Goal: Task Accomplishment & Management: Manage account settings

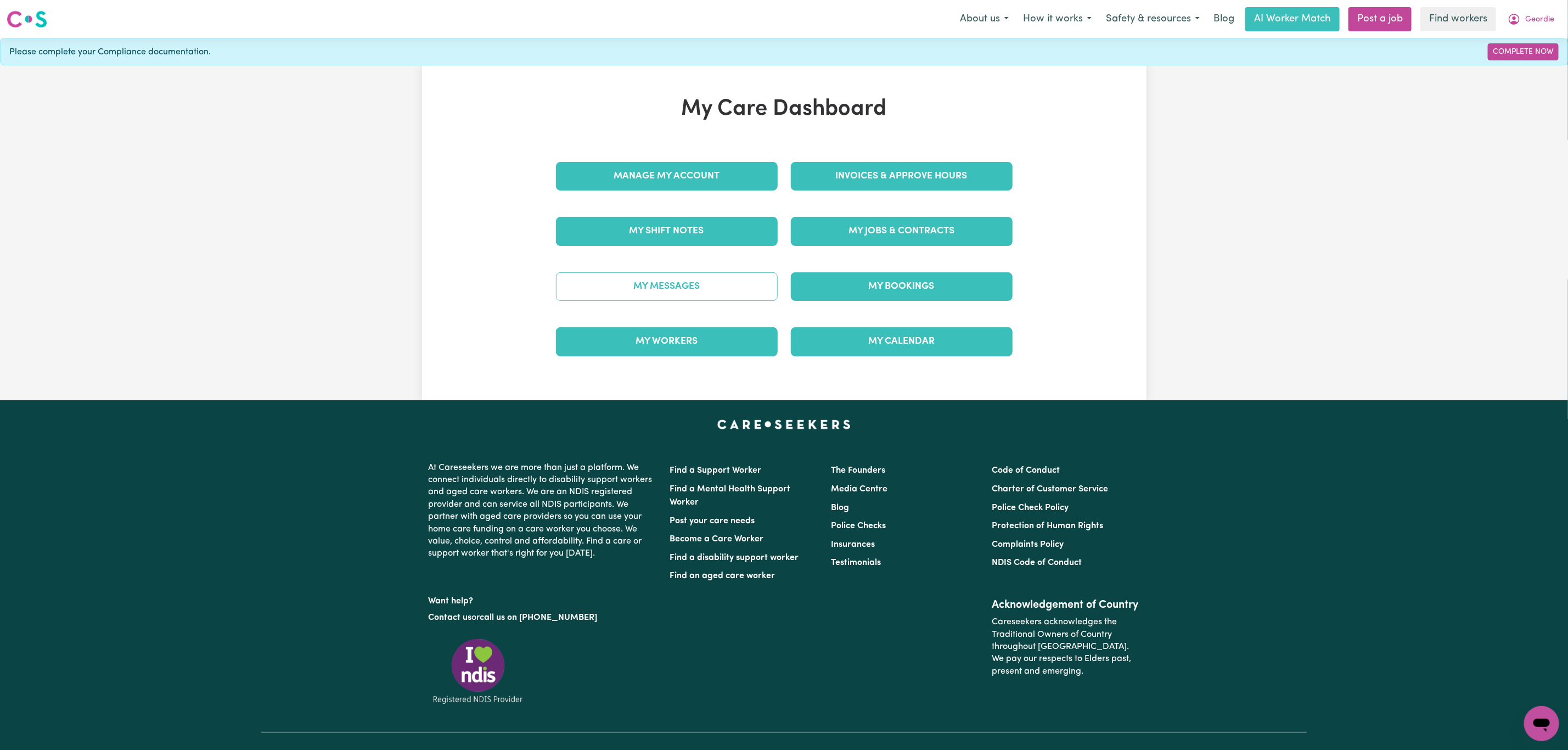
click at [682, 288] on link "My Messages" at bounding box center [666, 287] width 222 height 29
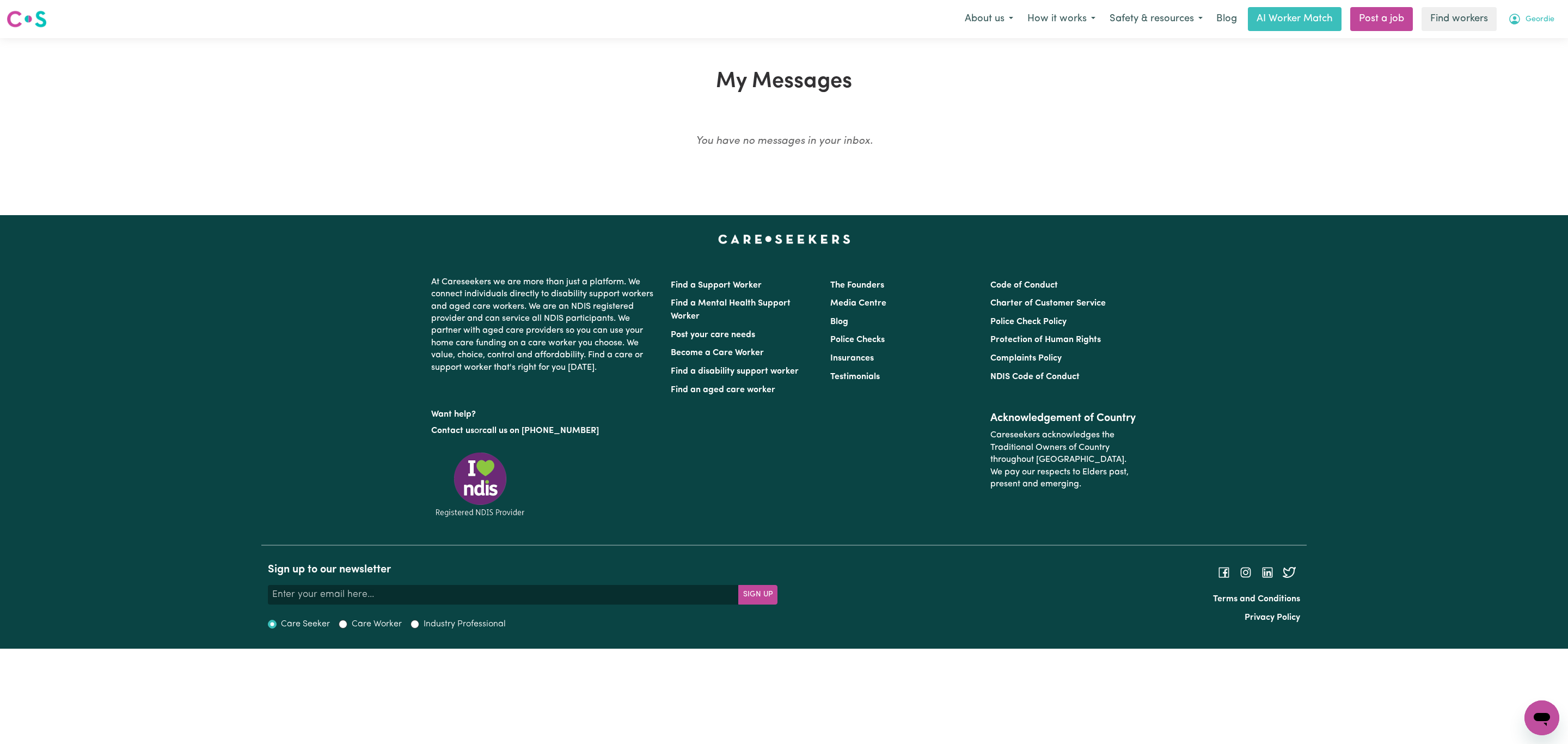
click at [1541, 17] on span "Geordie" at bounding box center [1539, 19] width 29 height 12
click at [1524, 41] on link "My Dashboard" at bounding box center [1517, 43] width 86 height 21
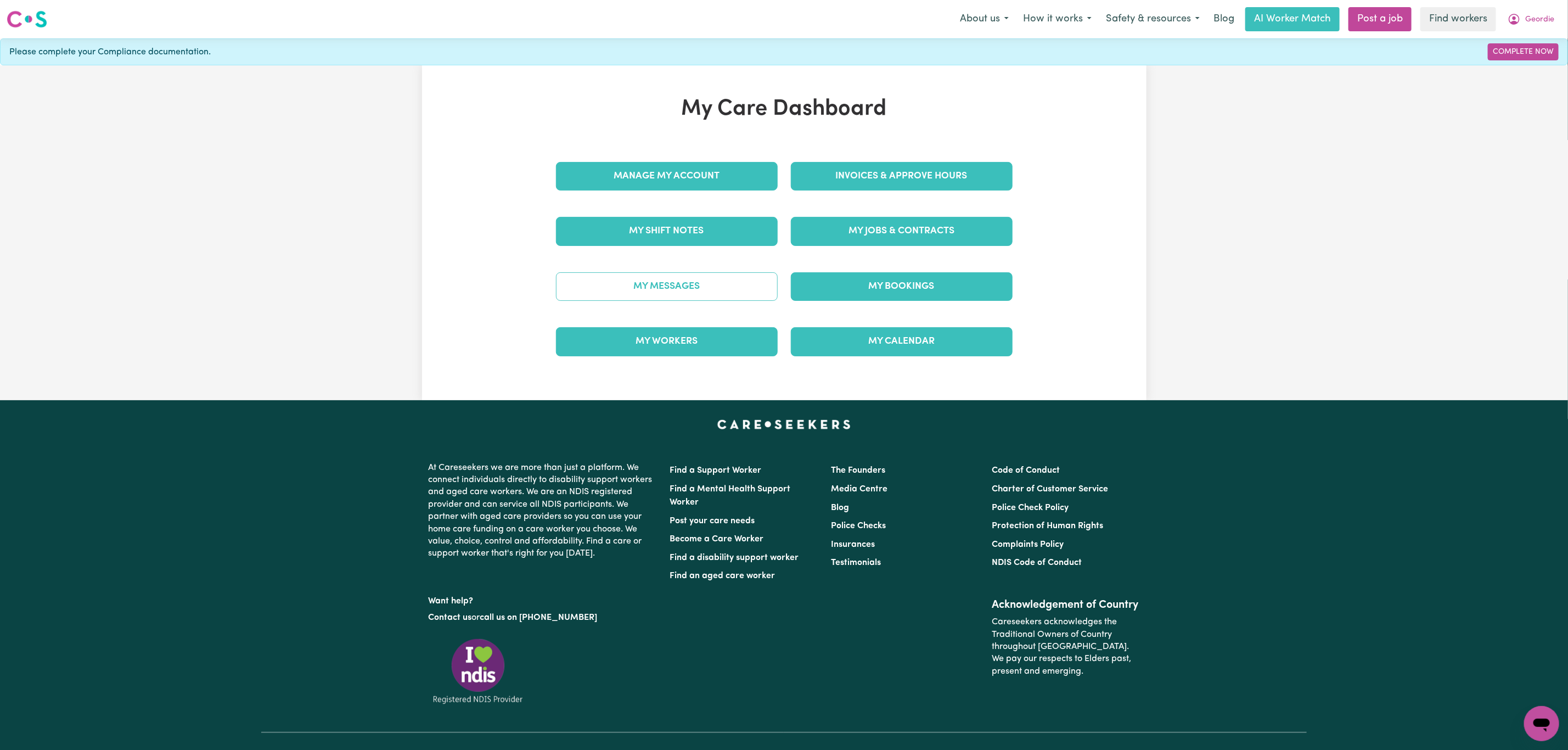
click at [664, 284] on link "My Messages" at bounding box center [666, 287] width 222 height 29
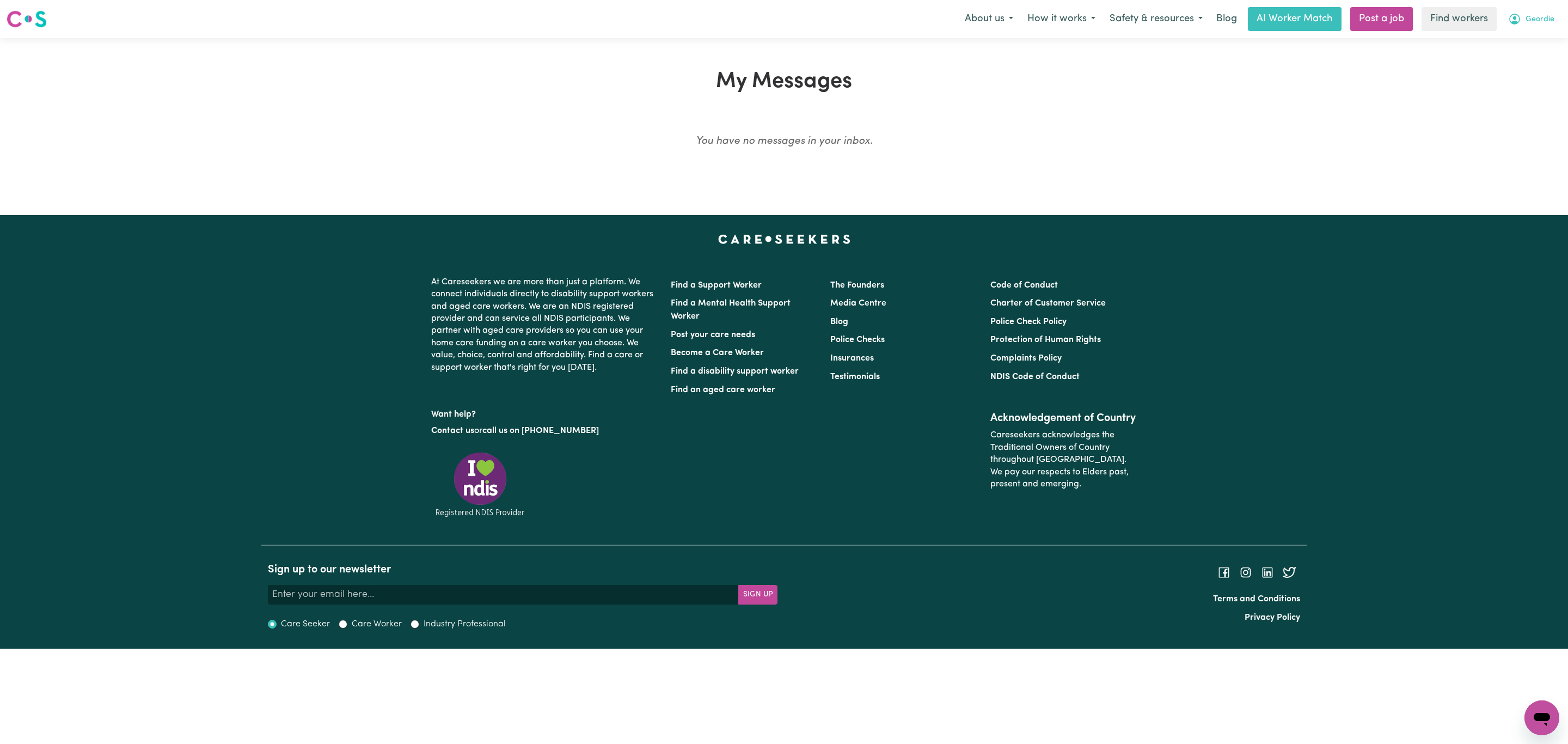
click at [1529, 23] on span "Geordie" at bounding box center [1539, 19] width 29 height 12
click at [1527, 43] on link "My Dashboard" at bounding box center [1517, 43] width 86 height 21
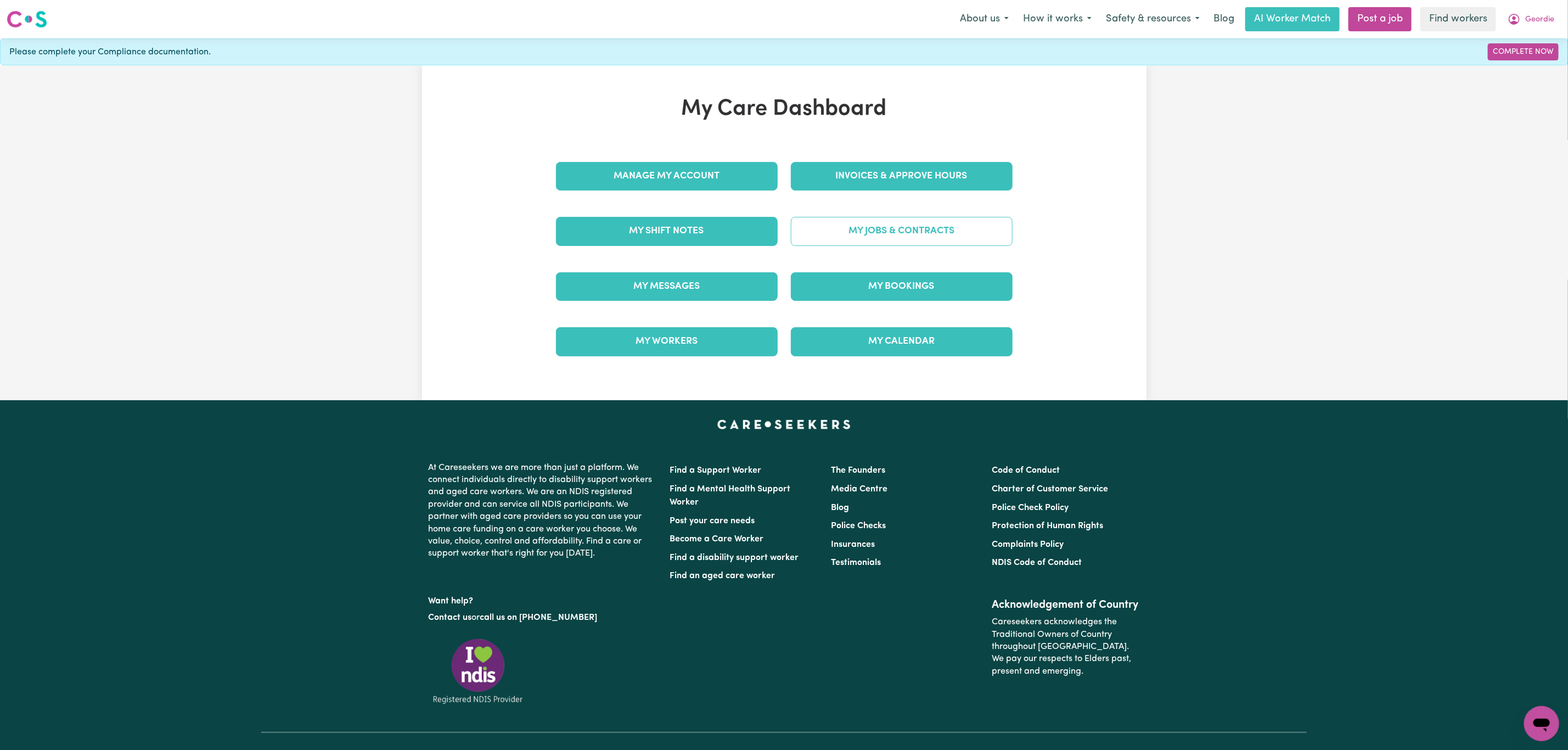
click at [929, 227] on link "My Jobs & Contracts" at bounding box center [902, 231] width 222 height 29
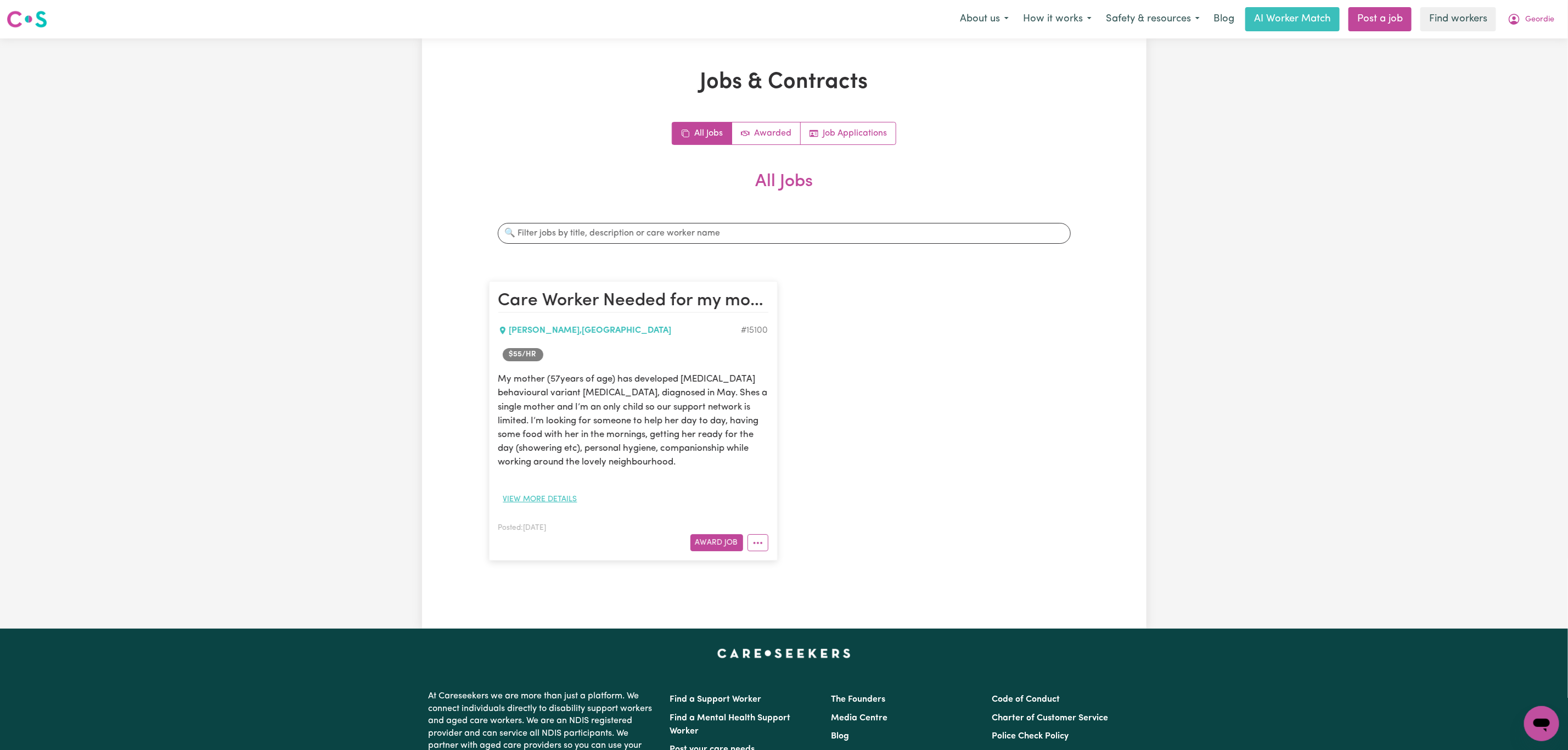
click at [554, 498] on button "View more details" at bounding box center [540, 500] width 84 height 17
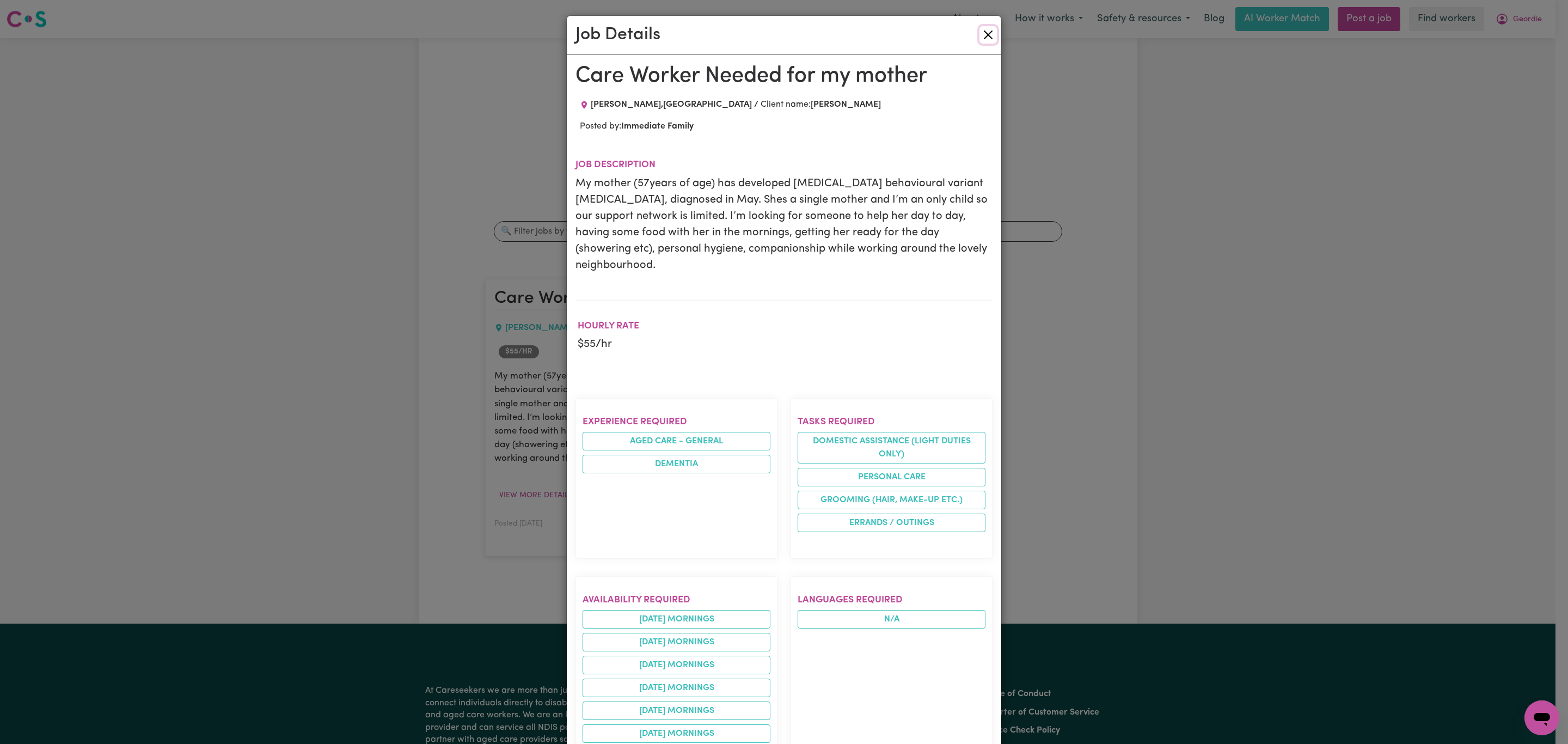
drag, startPoint x: 978, startPoint y: 31, endPoint x: 936, endPoint y: 57, distance: 49.4
click at [979, 31] on button "Close" at bounding box center [988, 35] width 18 height 18
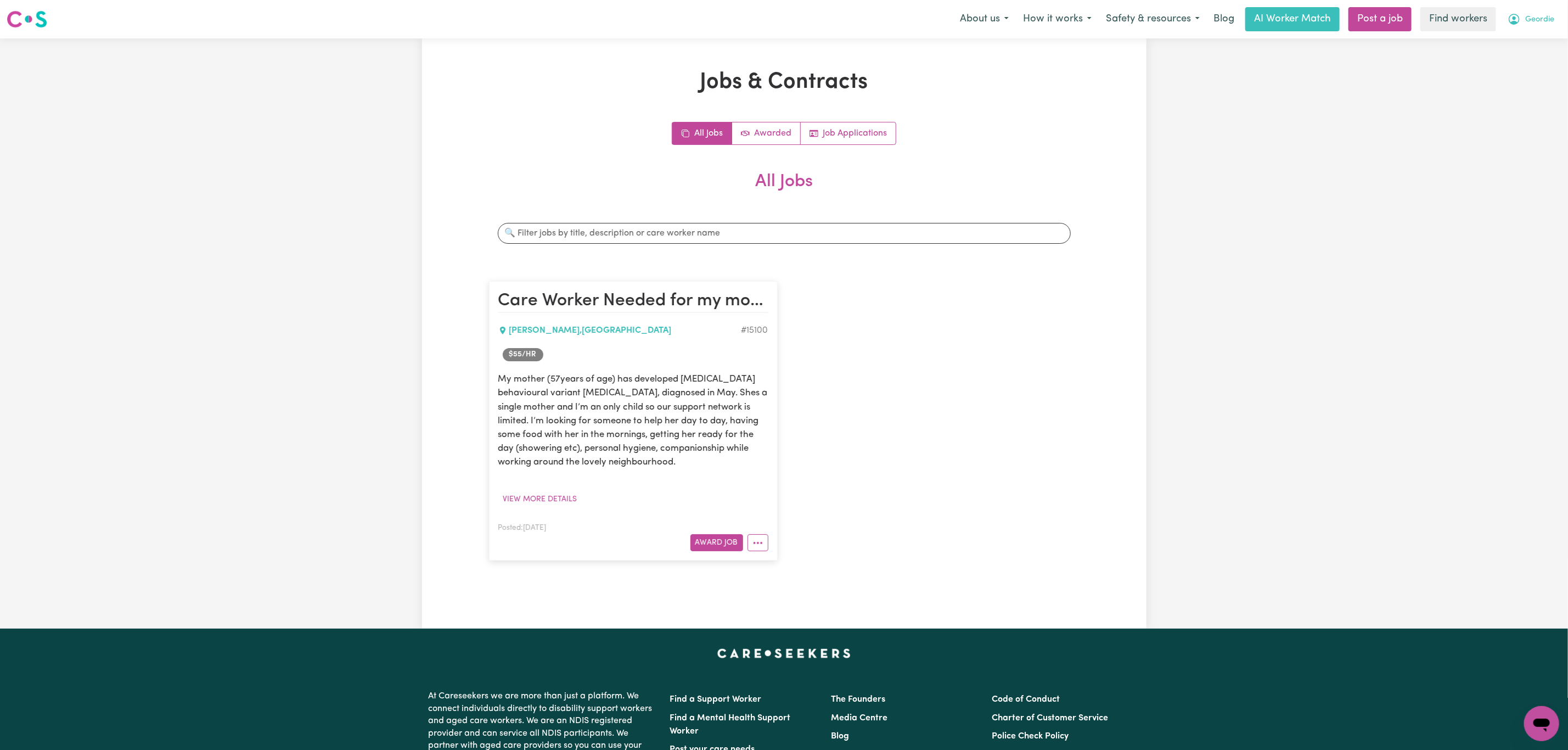
click at [1545, 20] on span "Geordie" at bounding box center [1540, 20] width 29 height 12
click at [1543, 58] on link "Logout" at bounding box center [1517, 63] width 87 height 21
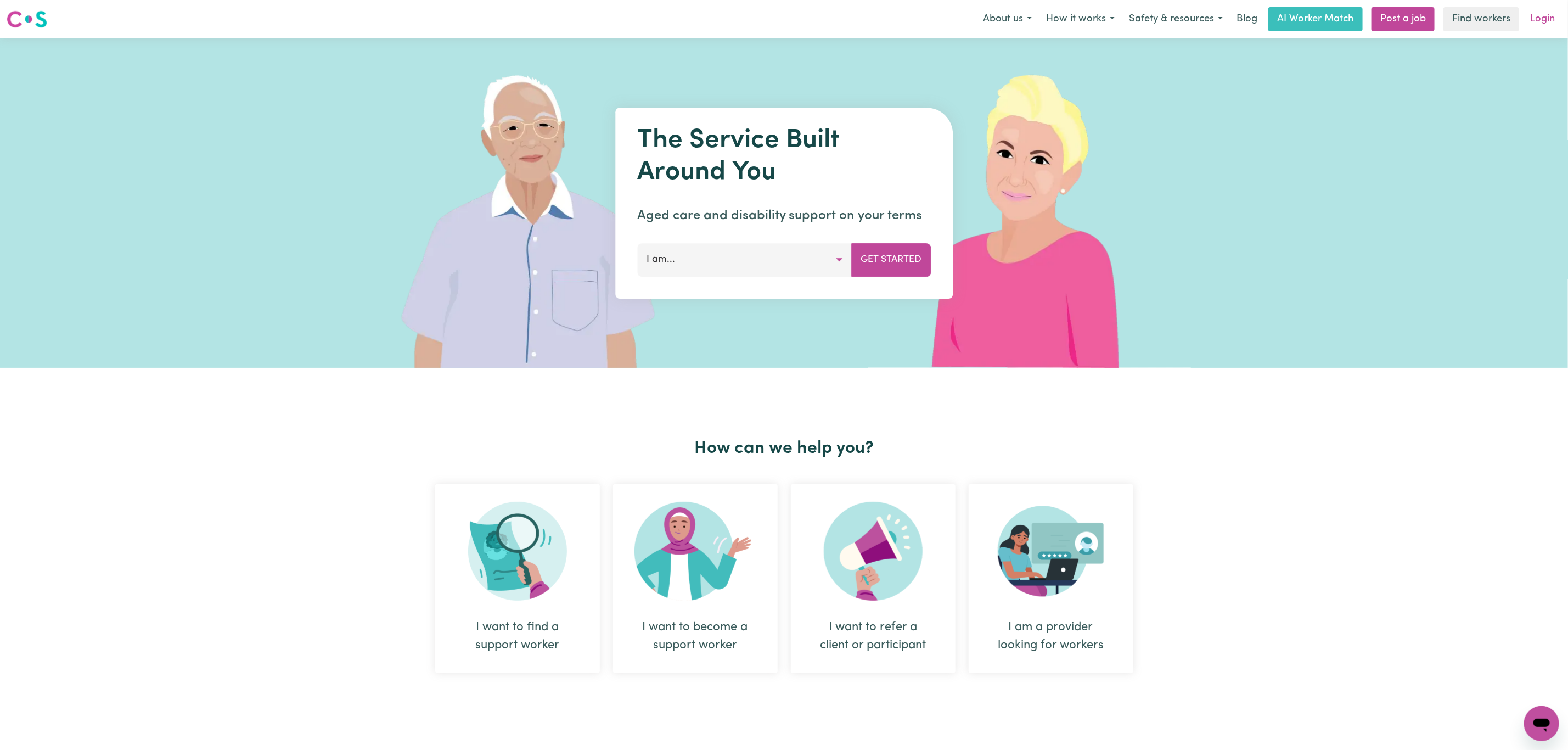
click at [1543, 13] on link "Login" at bounding box center [1543, 19] width 38 height 24
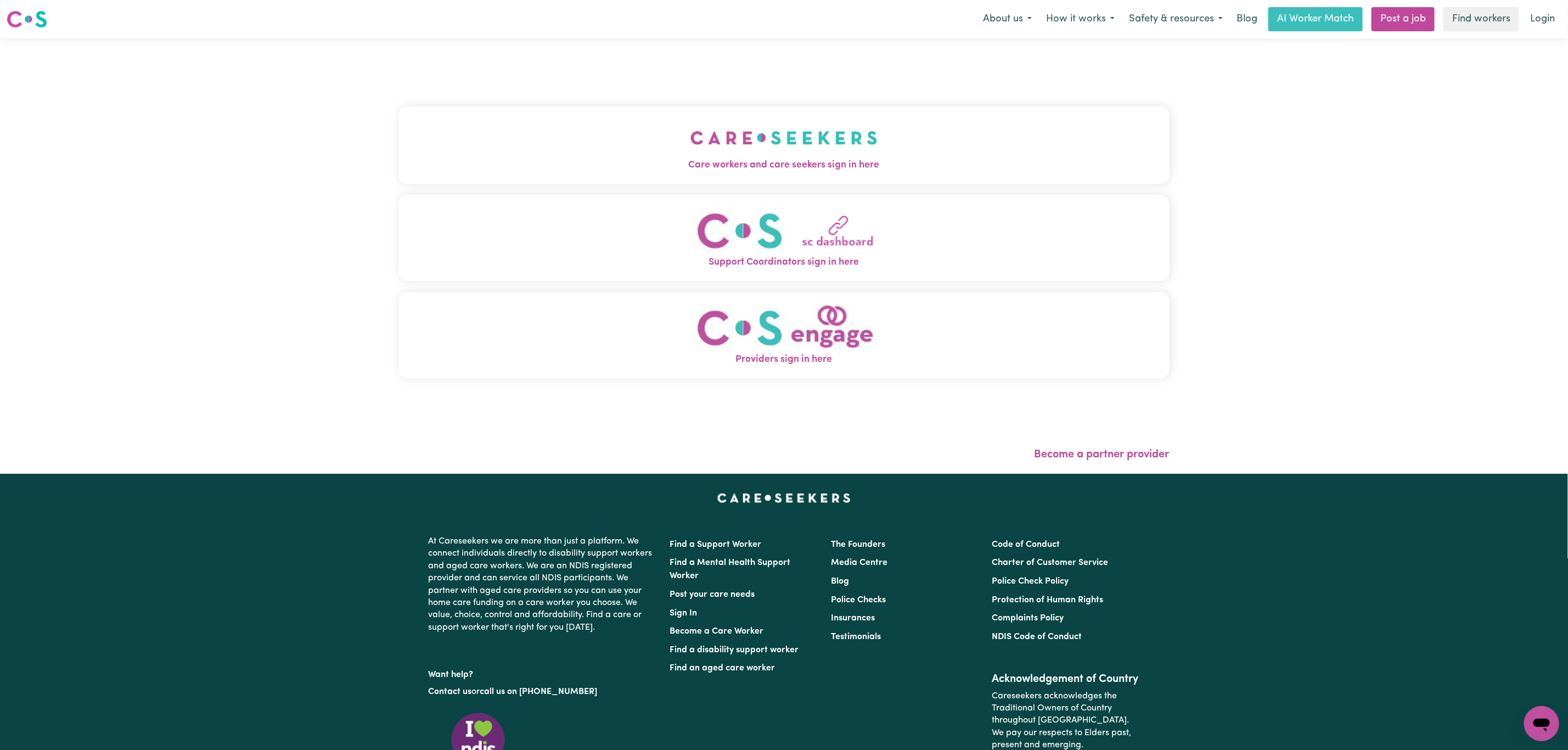
click at [557, 185] on div "Care workers and care seekers sign in here Support Coordinators sign in here Pr…" at bounding box center [784, 247] width 771 height 375
click at [606, 135] on button "Care workers and care seekers sign in here" at bounding box center [784, 145] width 771 height 77
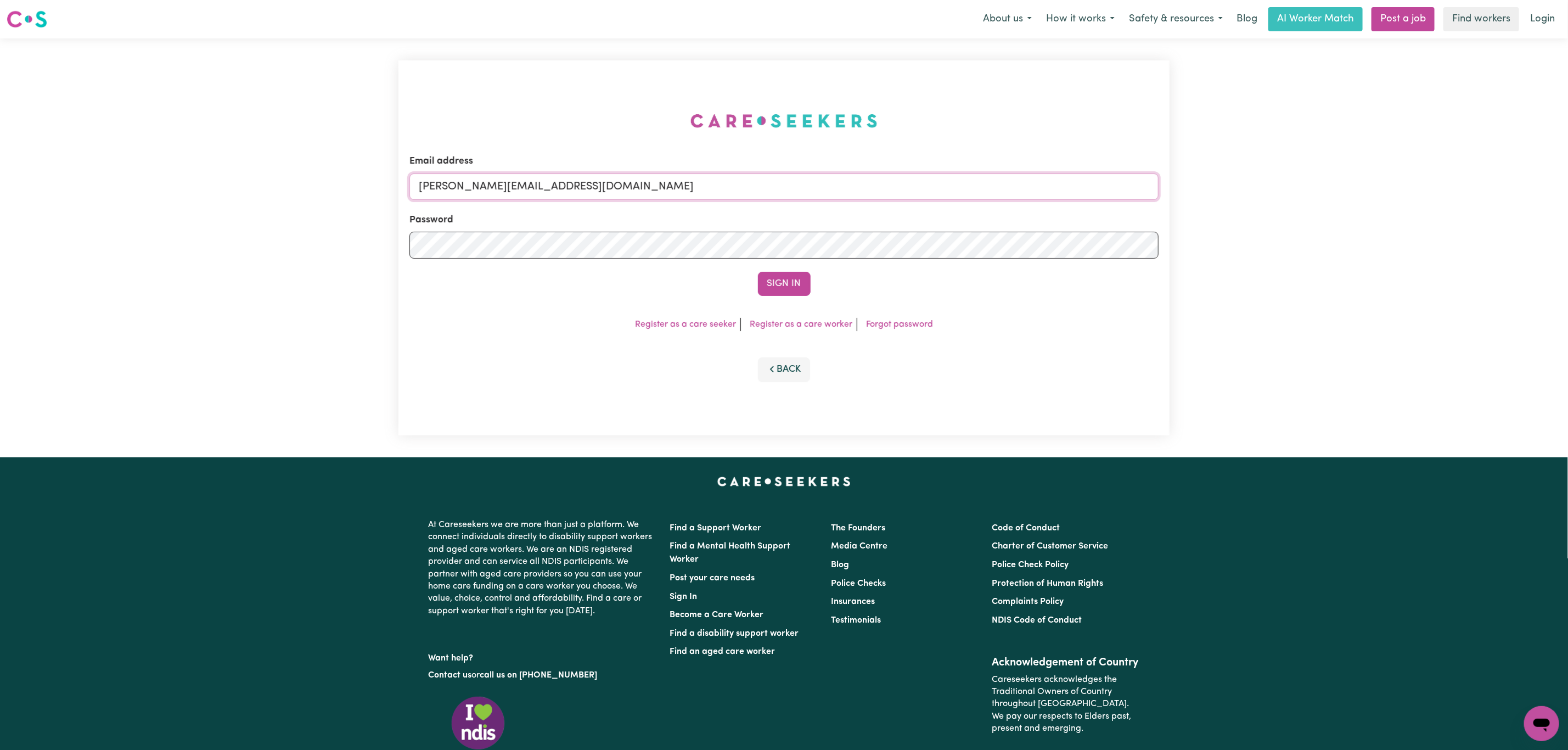
click at [573, 178] on input "[PERSON_NAME][EMAIL_ADDRESS][DOMAIN_NAME]" at bounding box center [784, 187] width 749 height 26
drag, startPoint x: 477, startPoint y: 187, endPoint x: 978, endPoint y: 190, distance: 501.0
click at [978, 190] on input "[EMAIL_ADDRESS][PERSON_NAME][DOMAIN_NAME]" at bounding box center [784, 187] width 749 height 26
type input "[EMAIL_ADDRESS][PERSON_NAME][DOMAIN_NAME]"
click at [786, 290] on button "Sign In" at bounding box center [784, 284] width 53 height 24
